Goal: Download file/media

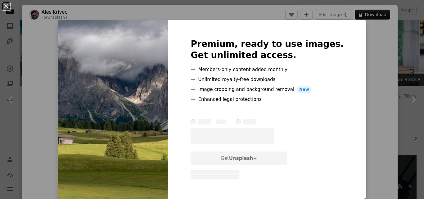
scroll to position [434, 0]
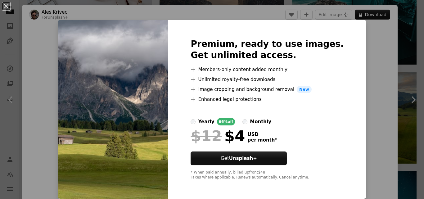
click at [149, 63] on img at bounding box center [113, 109] width 110 height 179
click at [5, 8] on button "An X shape" at bounding box center [5, 5] width 7 height 7
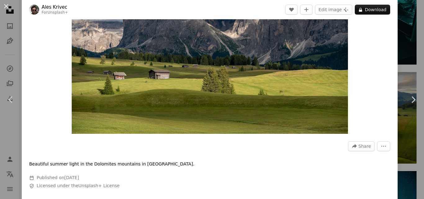
scroll to position [93, 0]
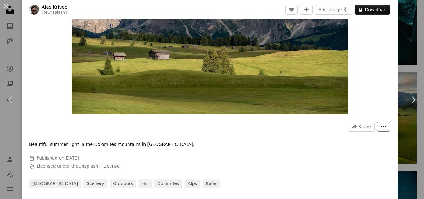
click at [381, 128] on icon "More Actions" at bounding box center [384, 127] width 6 height 6
click at [287, 144] on dialog "An X shape Chevron left Chevron right Ales Krivec For Unsplash+ A heart A plus …" at bounding box center [212, 99] width 424 height 199
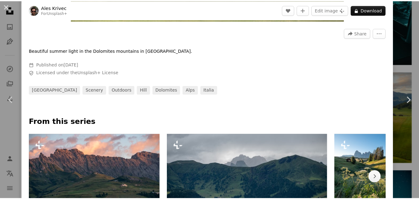
scroll to position [155, 0]
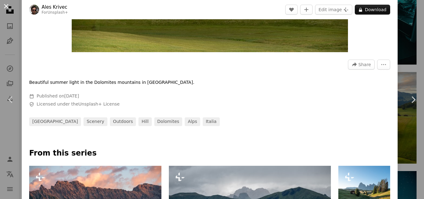
click at [4, 3] on button "An X shape" at bounding box center [5, 5] width 7 height 7
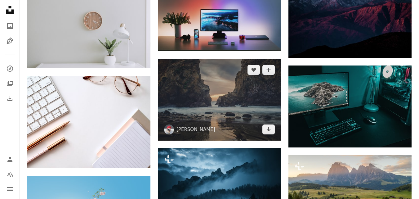
scroll to position [310, 0]
